Goal: Task Accomplishment & Management: Manage account settings

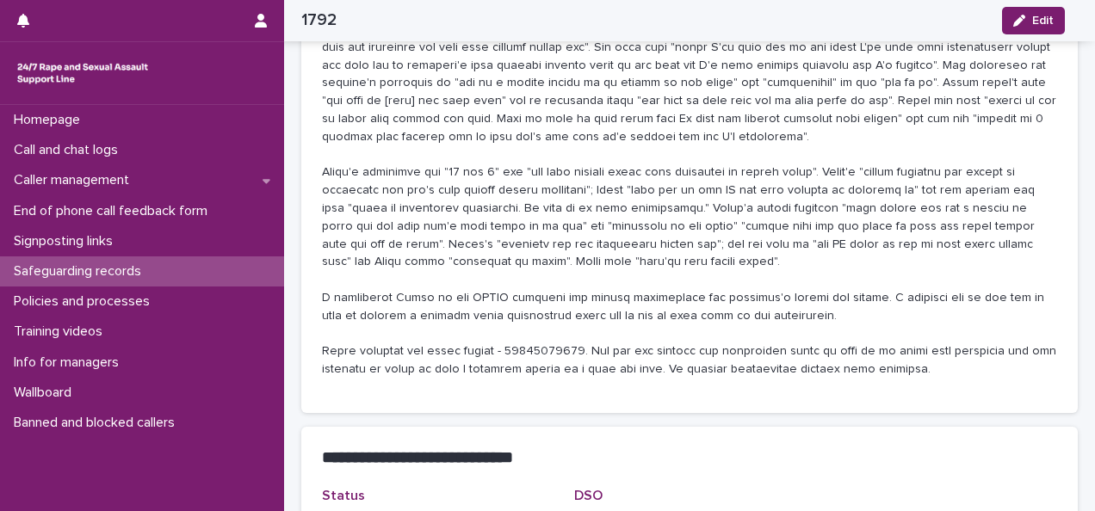
scroll to position [419, 0]
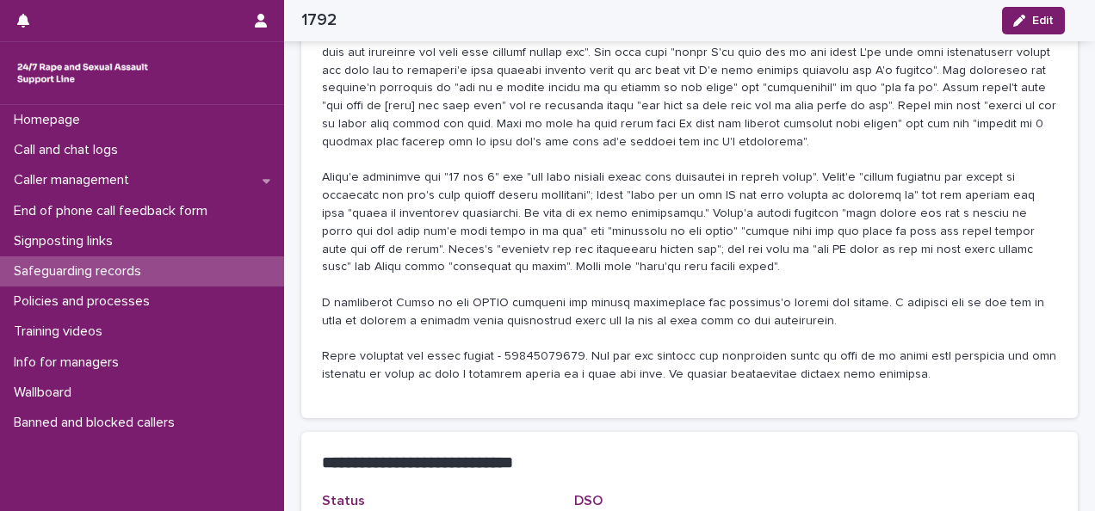
drag, startPoint x: 654, startPoint y: 140, endPoint x: 649, endPoint y: 168, distance: 28.0
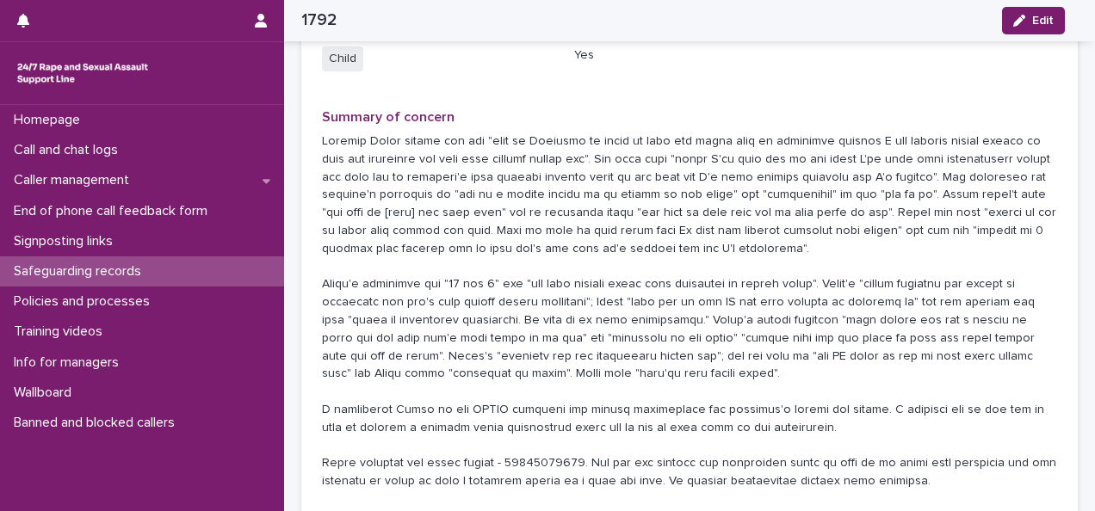
scroll to position [306, 0]
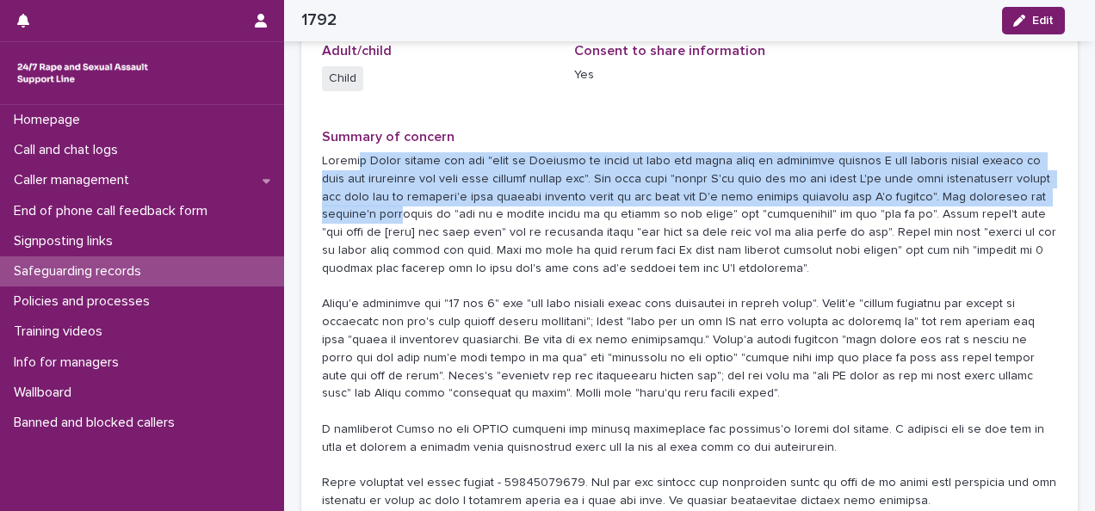
drag, startPoint x: 356, startPoint y: 162, endPoint x: 399, endPoint y: 226, distance: 76.9
click at [399, 226] on p at bounding box center [689, 331] width 735 height 358
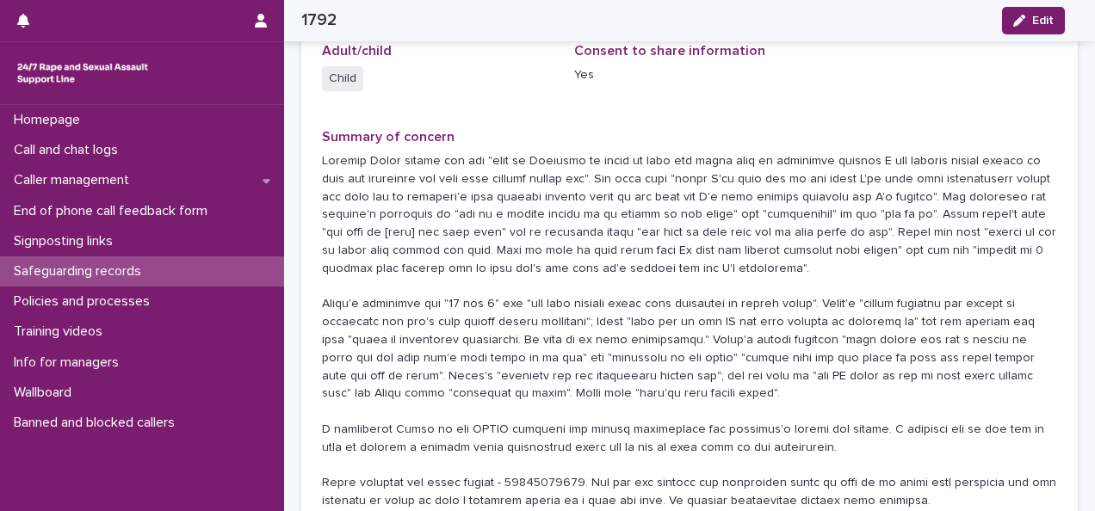
click at [601, 293] on p at bounding box center [689, 331] width 735 height 358
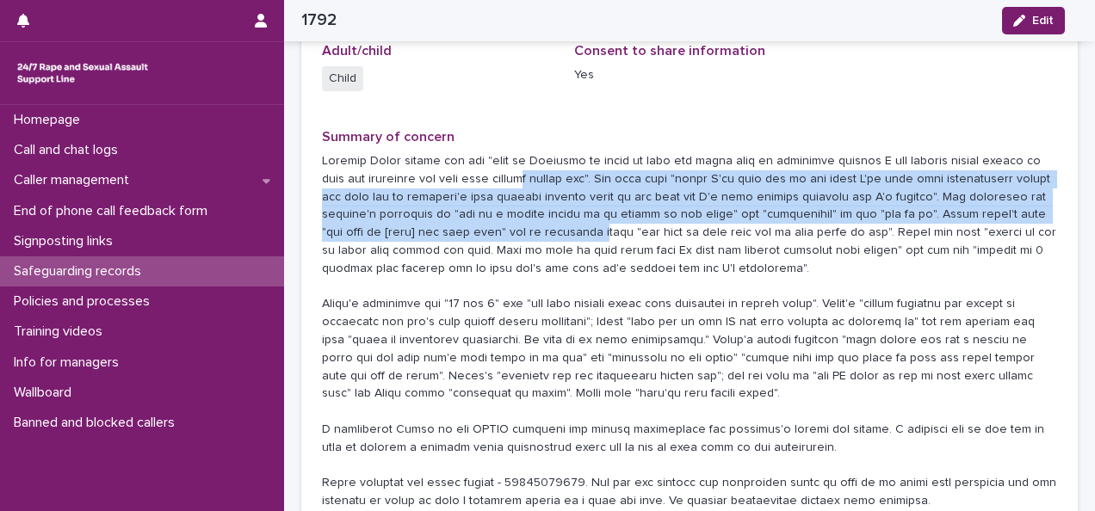
drag, startPoint x: 541, startPoint y: 177, endPoint x: 580, endPoint y: 230, distance: 65.3
click at [580, 227] on p at bounding box center [689, 331] width 735 height 358
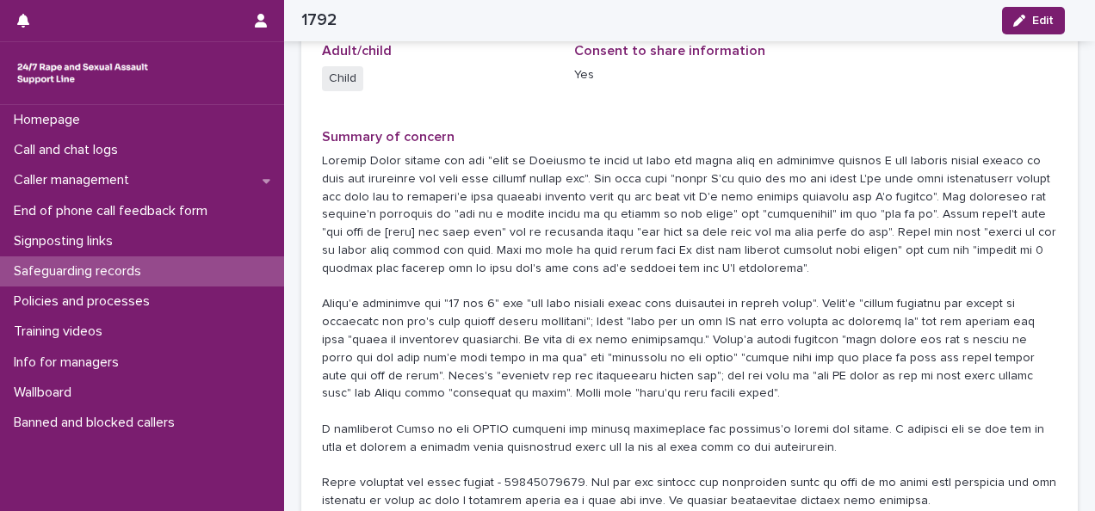
click at [599, 281] on p at bounding box center [689, 331] width 735 height 358
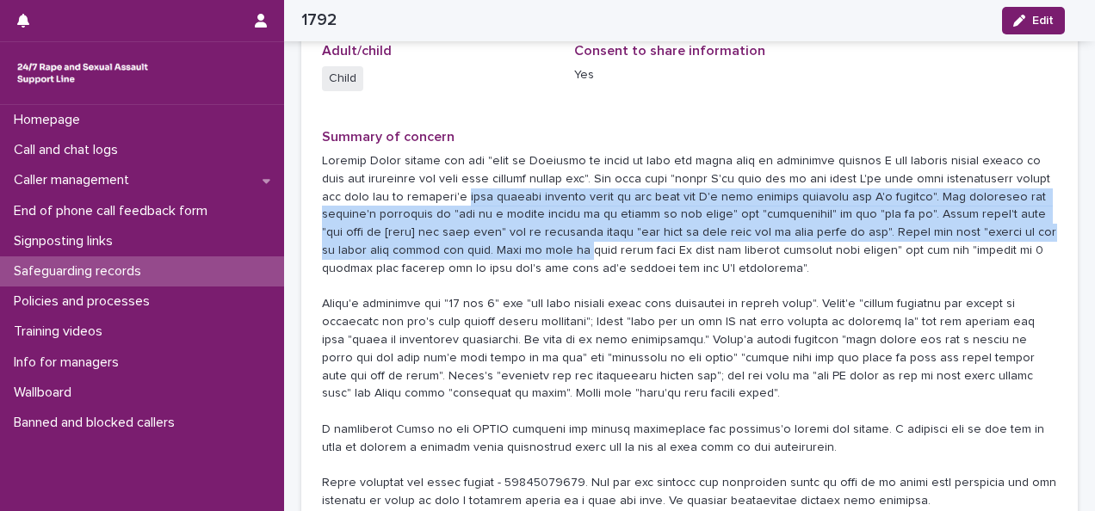
drag, startPoint x: 471, startPoint y: 195, endPoint x: 558, endPoint y: 243, distance: 99.4
click at [558, 243] on p at bounding box center [689, 331] width 735 height 358
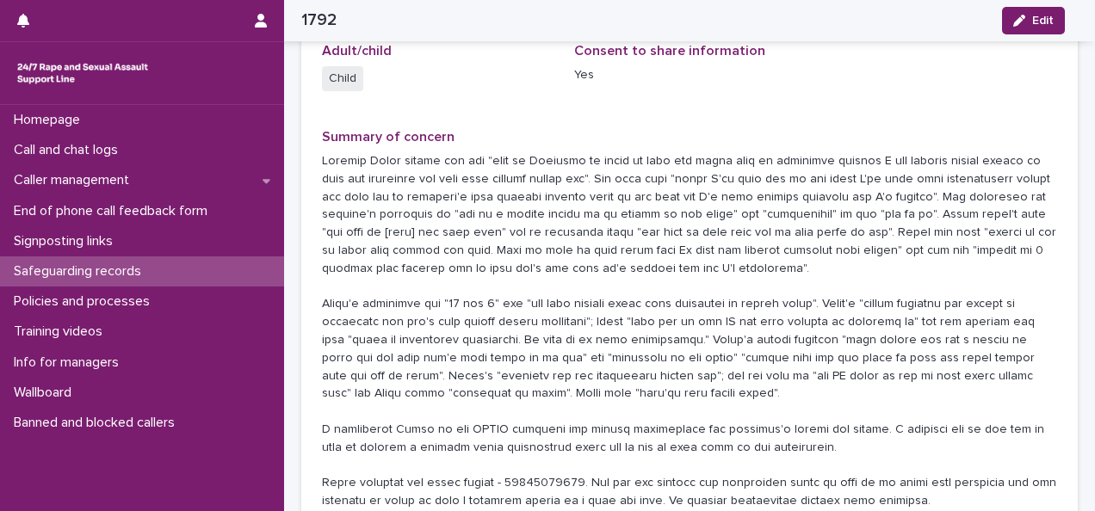
click at [695, 281] on p at bounding box center [689, 331] width 735 height 358
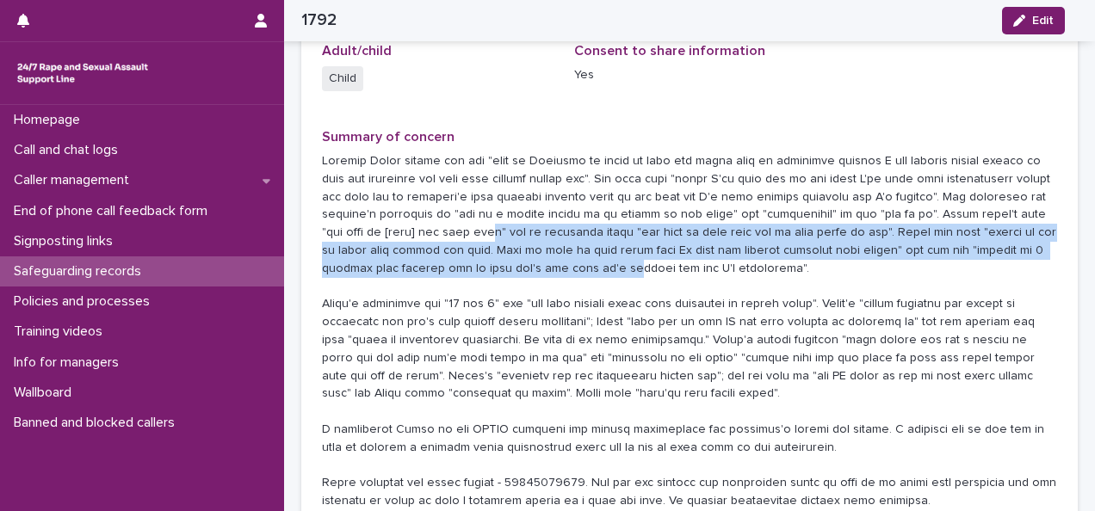
drag, startPoint x: 461, startPoint y: 231, endPoint x: 556, endPoint y: 269, distance: 102.0
click at [555, 267] on p at bounding box center [689, 331] width 735 height 358
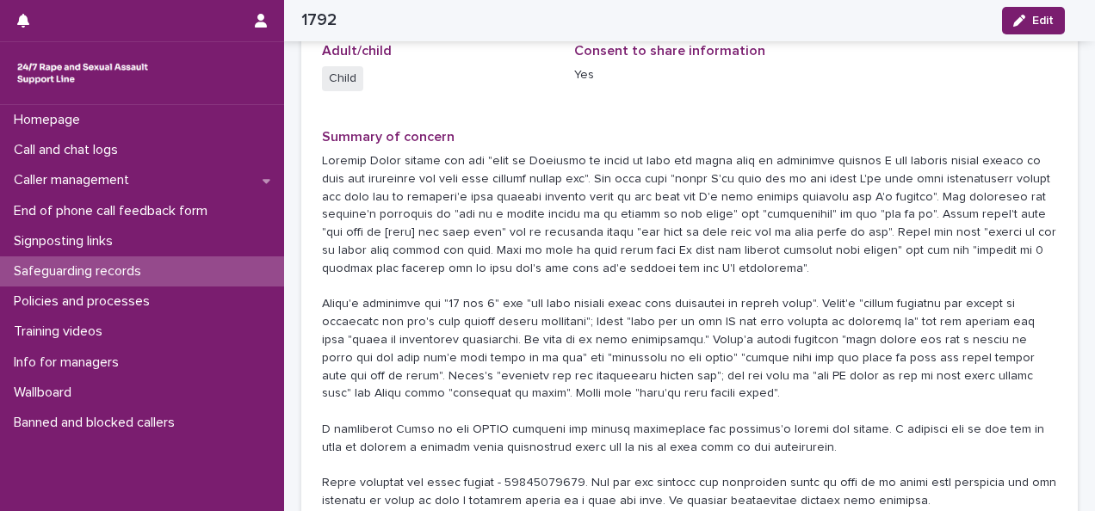
click at [556, 306] on p at bounding box center [689, 331] width 735 height 358
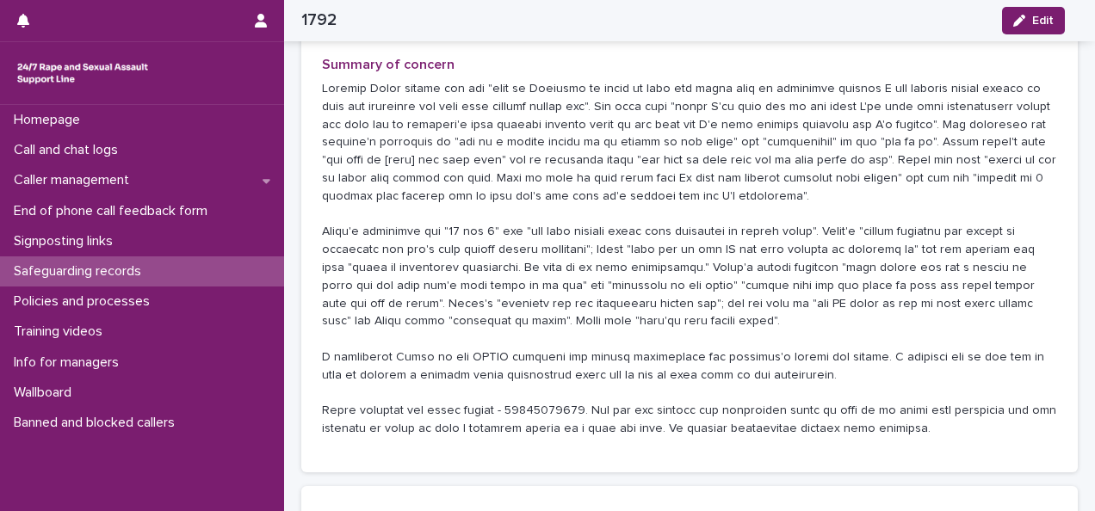
scroll to position [391, 0]
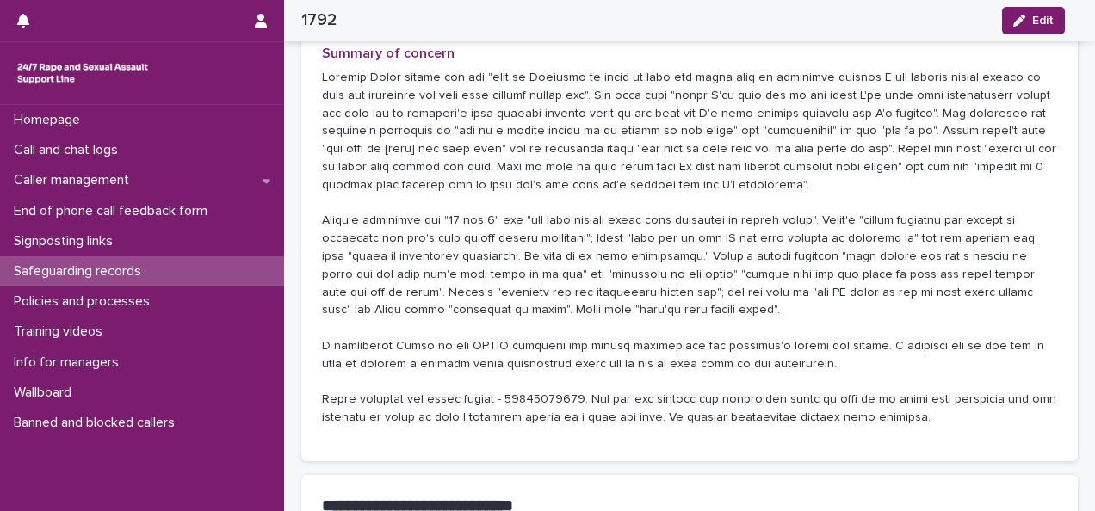
drag, startPoint x: 553, startPoint y: 181, endPoint x: 552, endPoint y: 227, distance: 46.5
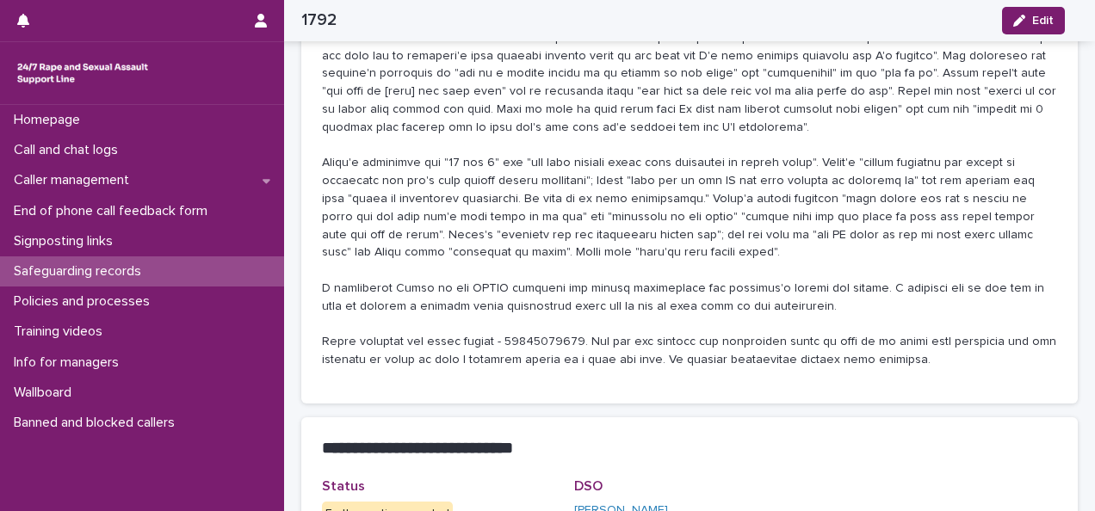
drag, startPoint x: 551, startPoint y: 239, endPoint x: 546, endPoint y: 269, distance: 29.7
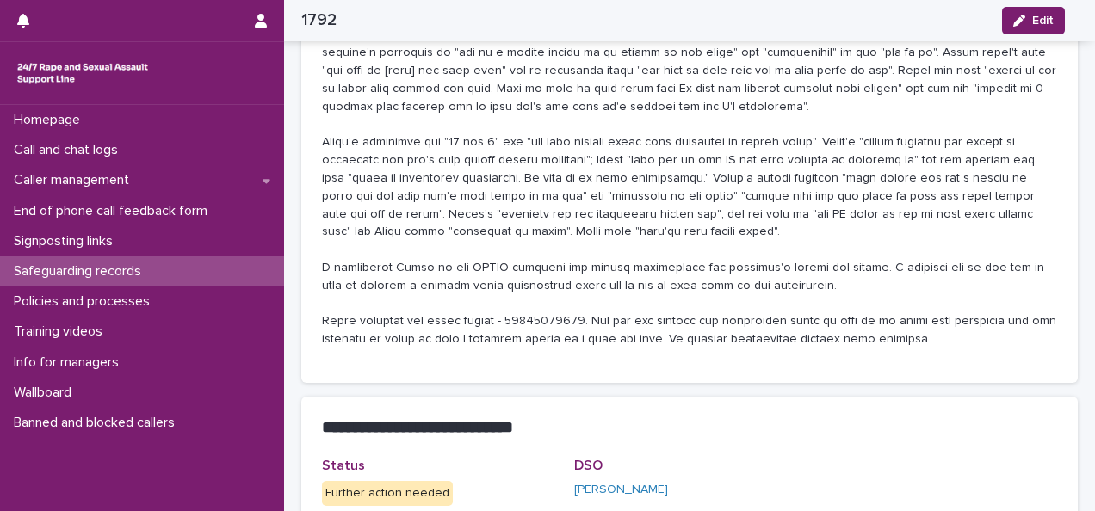
drag, startPoint x: 518, startPoint y: 185, endPoint x: 508, endPoint y: 217, distance: 33.5
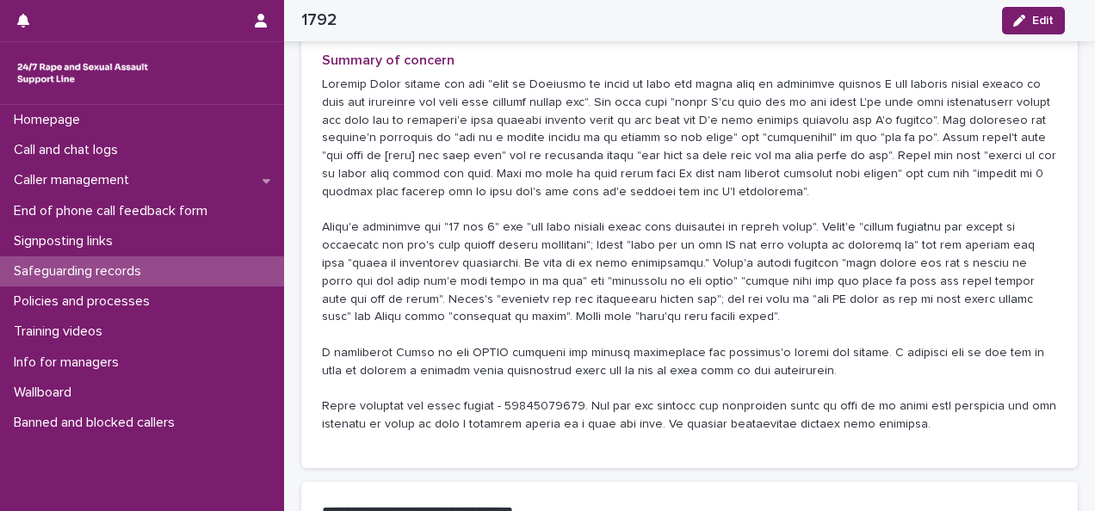
scroll to position [367, 0]
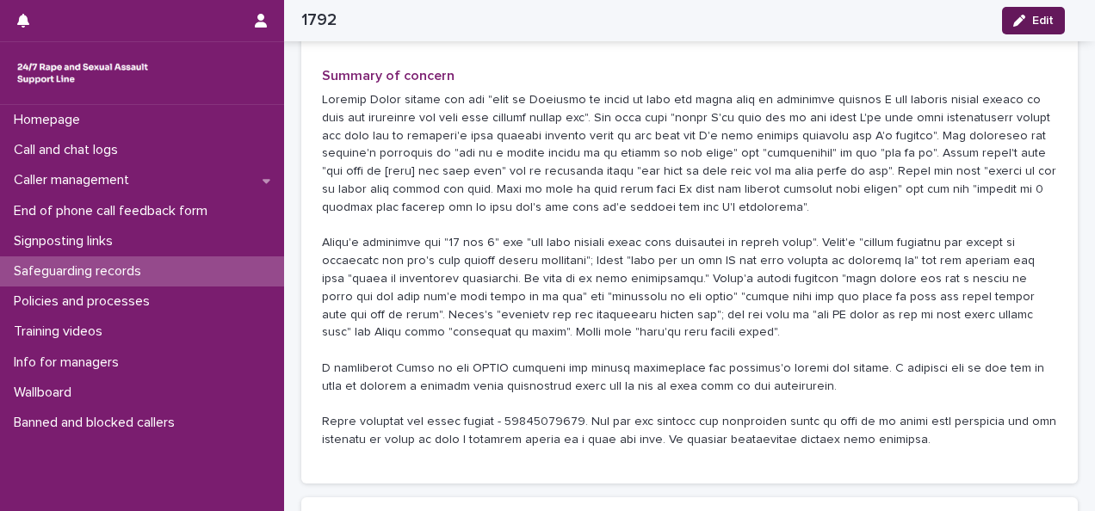
click at [1028, 22] on div "button" at bounding box center [1022, 21] width 19 height 12
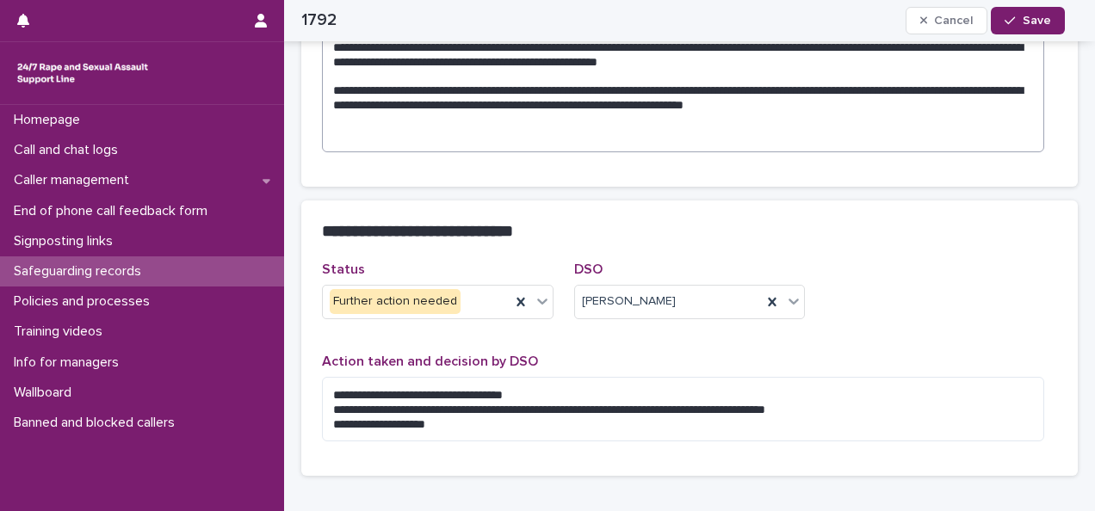
scroll to position [702, 0]
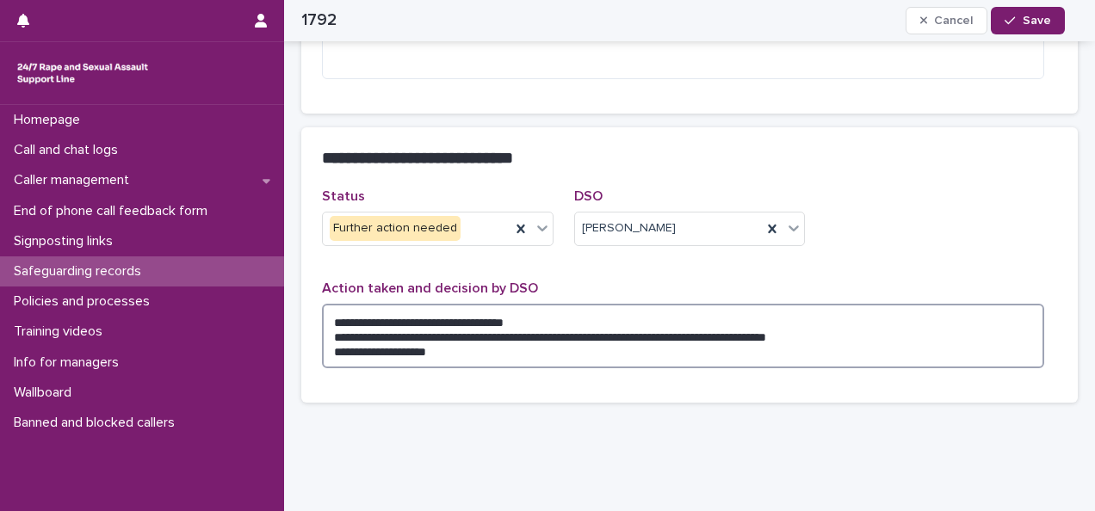
click at [492, 352] on textarea "**********" at bounding box center [683, 336] width 722 height 65
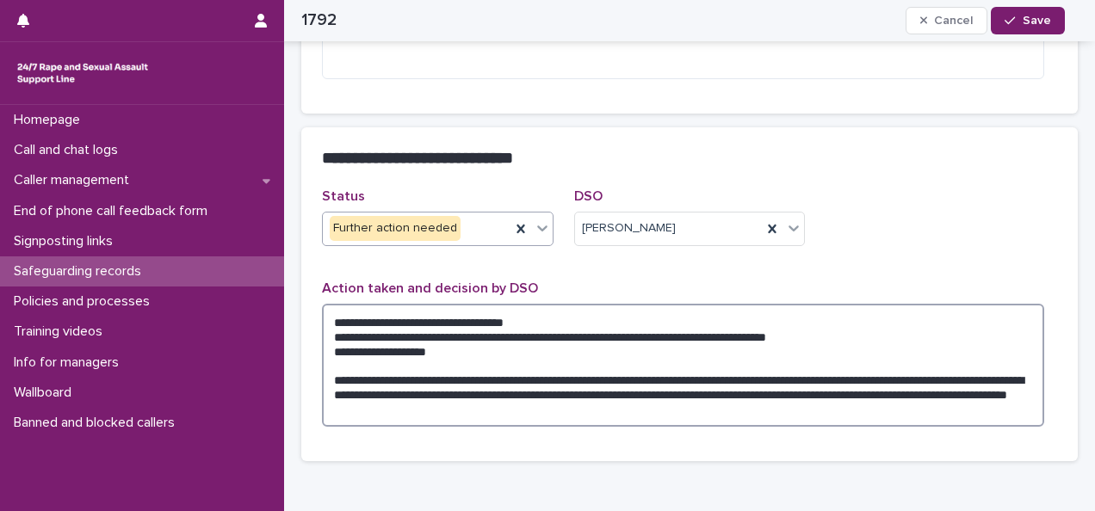
type textarea "**********"
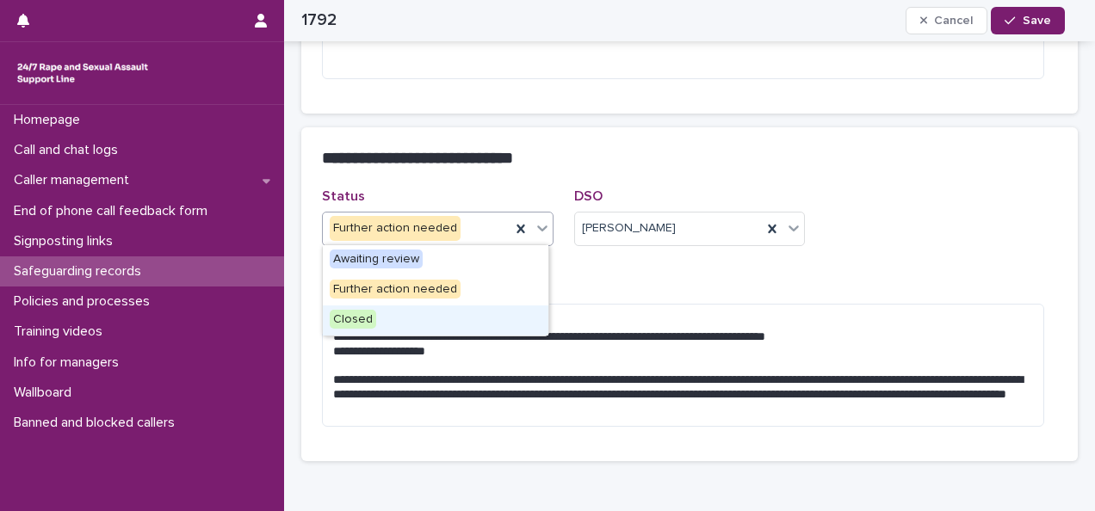
click at [365, 317] on span "Closed" at bounding box center [353, 319] width 46 height 19
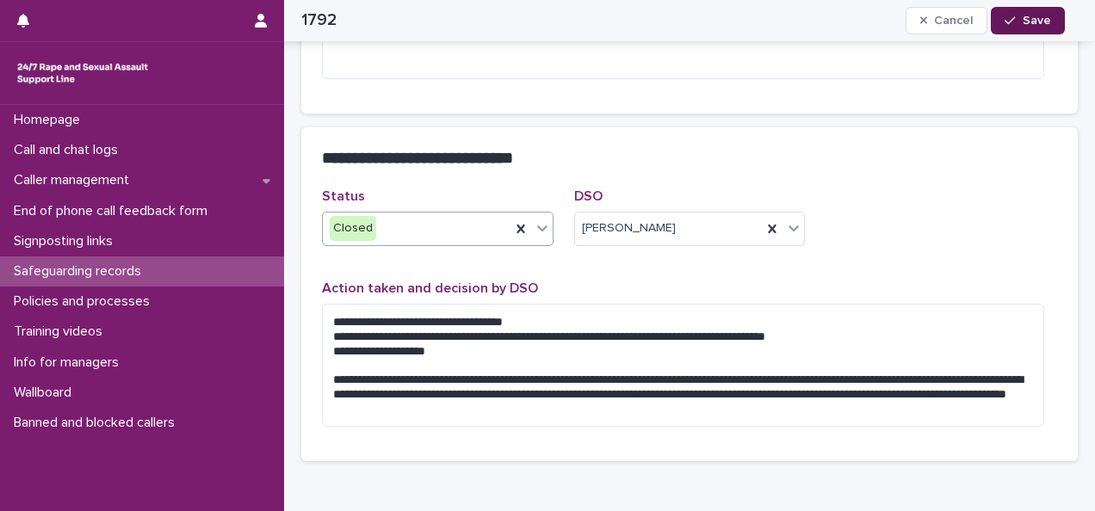
click at [1013, 27] on button "Save" at bounding box center [1027, 21] width 73 height 28
